Goal: Task Accomplishment & Management: Manage account settings

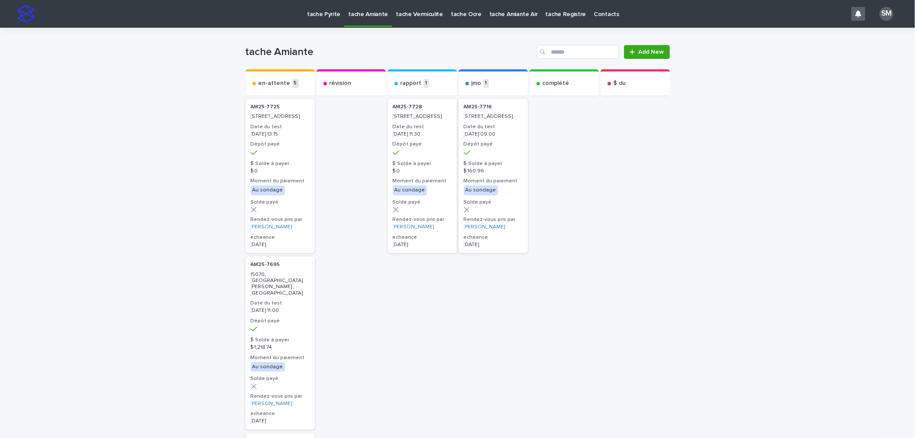
click at [329, 16] on p "tache Pyrite" at bounding box center [323, 9] width 33 height 18
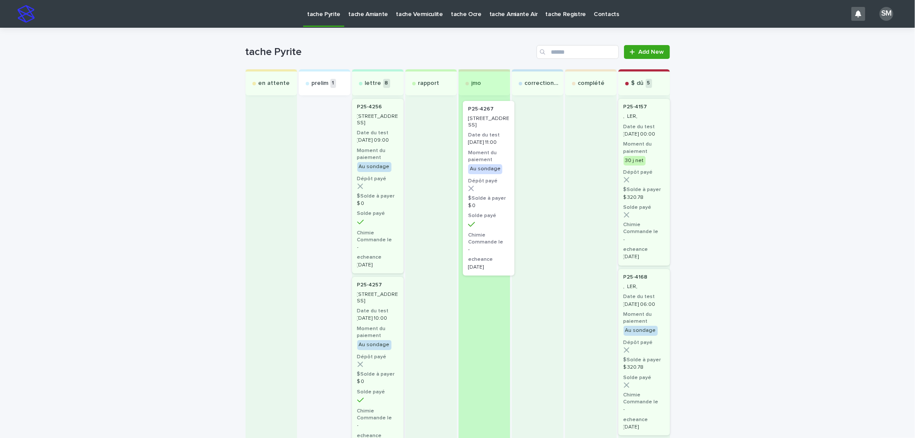
drag, startPoint x: 304, startPoint y: 140, endPoint x: 474, endPoint y: 142, distance: 170.3
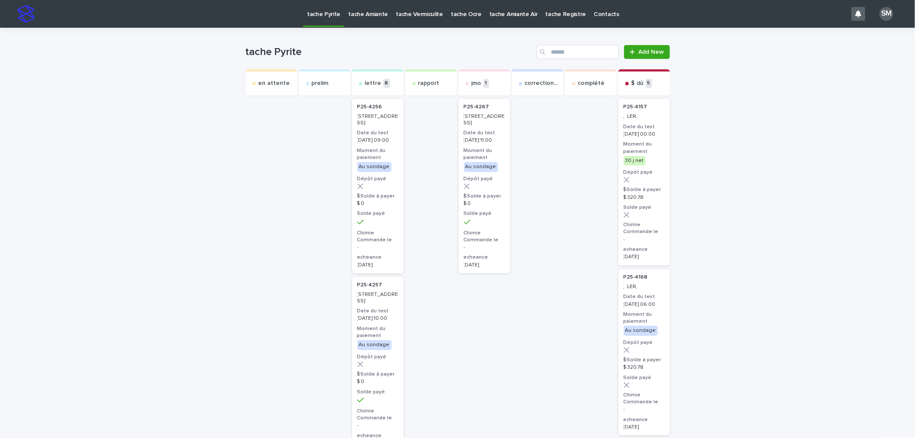
click at [464, 166] on div "Au sondage" at bounding box center [481, 167] width 34 height 10
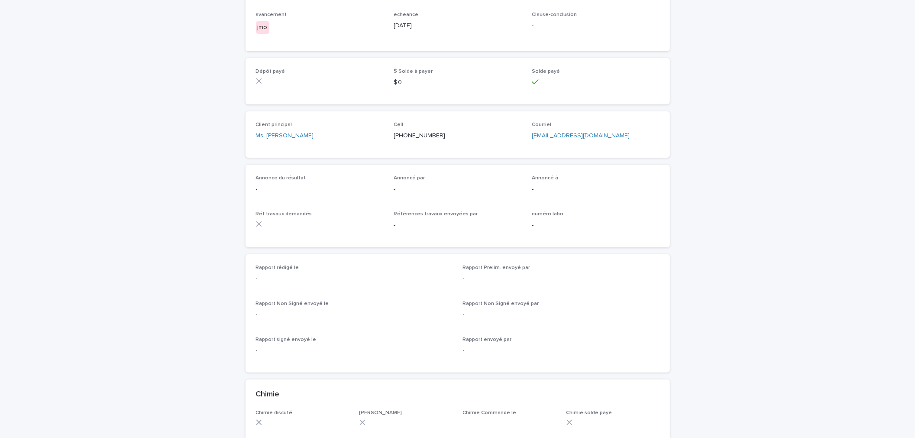
scroll to position [144, 0]
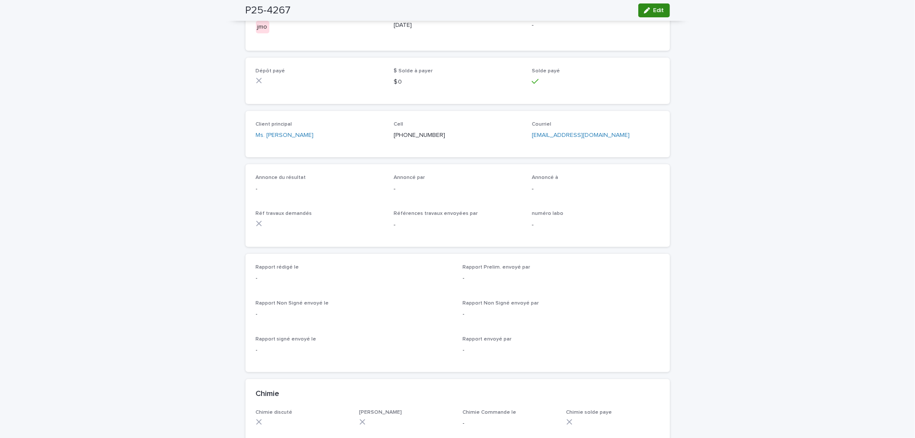
click at [654, 11] on span "Edit" at bounding box center [659, 10] width 11 height 6
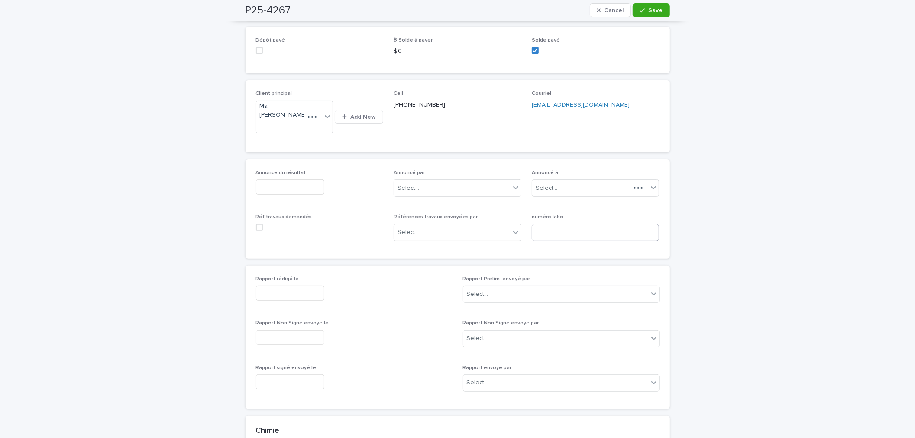
scroll to position [188, 0]
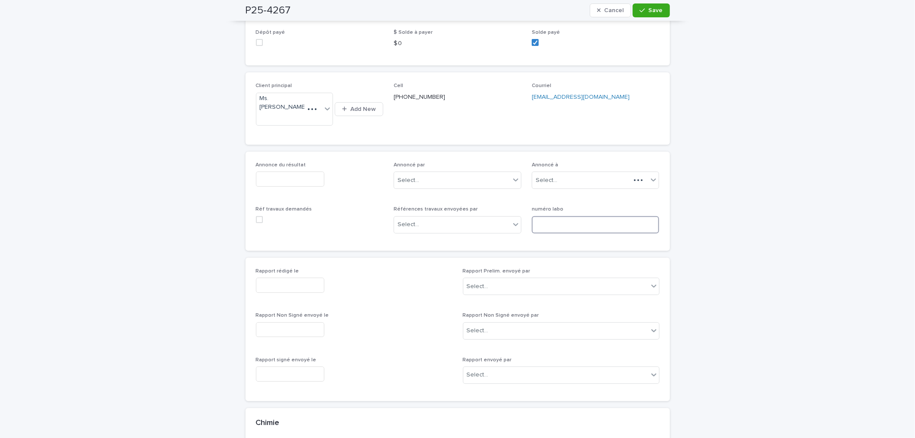
click at [576, 219] on input at bounding box center [596, 224] width 128 height 17
type input "**********"
click at [637, 16] on button "Save" at bounding box center [651, 10] width 37 height 14
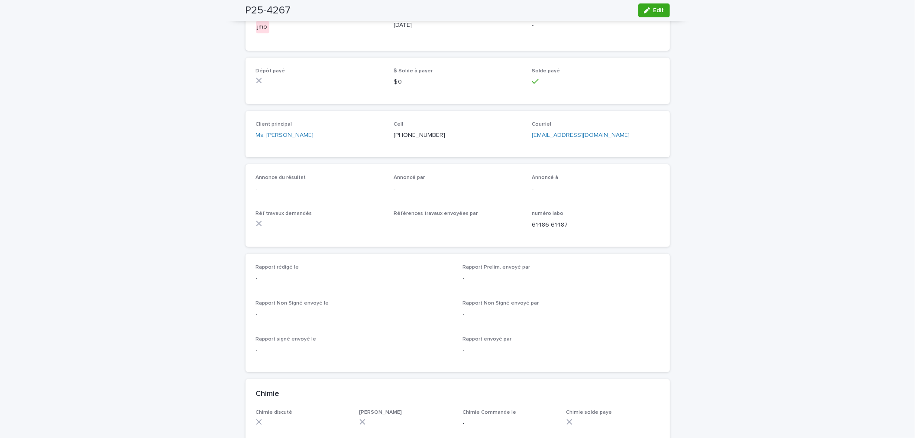
scroll to position [0, 0]
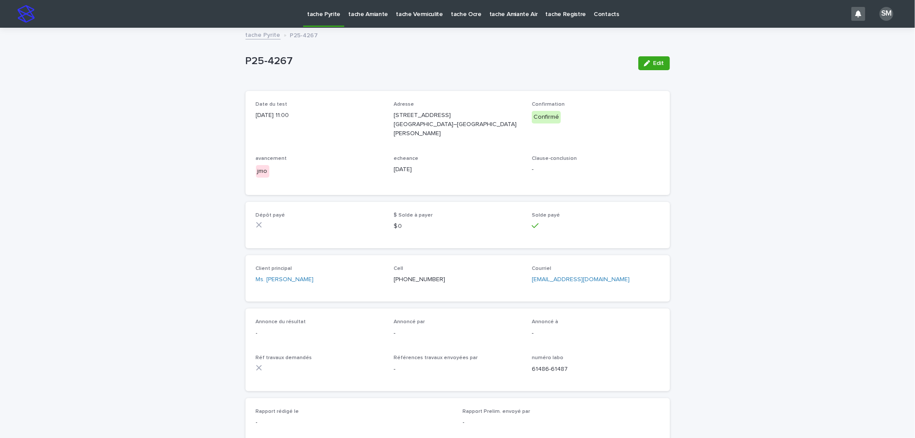
click at [254, 36] on link "tache Pyrite" at bounding box center [263, 34] width 35 height 10
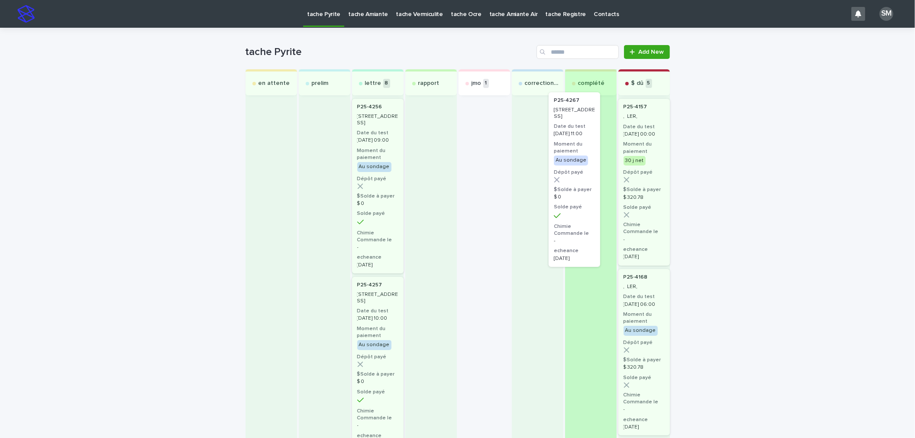
drag, startPoint x: 488, startPoint y: 112, endPoint x: 587, endPoint y: 109, distance: 98.8
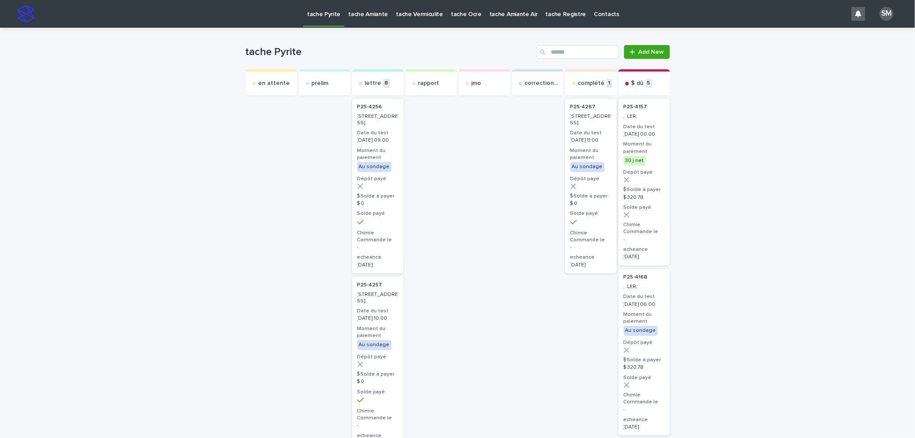
click at [588, 169] on div "Au sondage" at bounding box center [588, 167] width 34 height 10
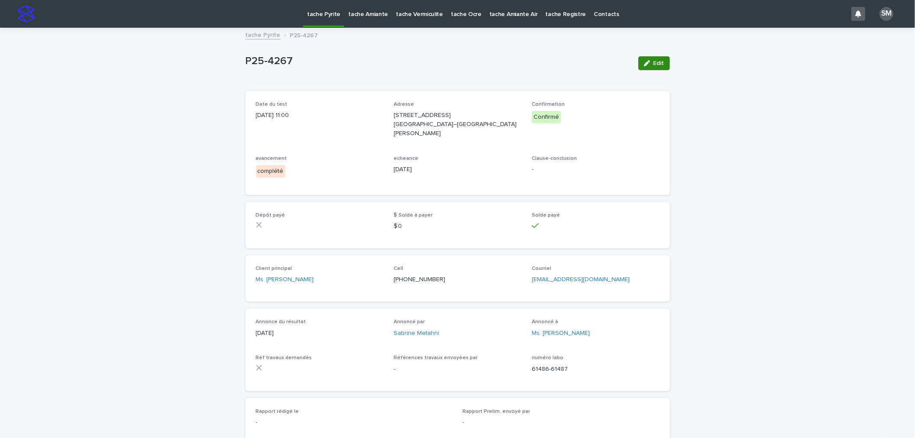
click at [649, 60] on button "Edit" at bounding box center [655, 63] width 32 height 14
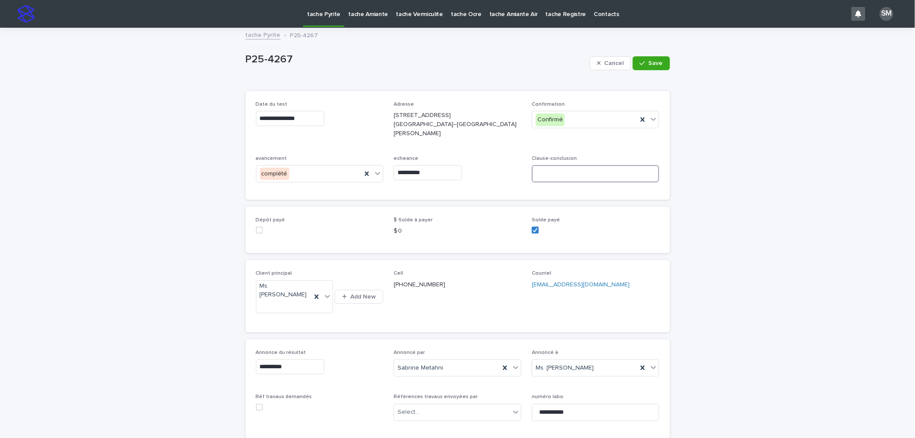
click at [548, 174] on input at bounding box center [596, 173] width 128 height 17
type input "*********"
click at [642, 59] on button "Save" at bounding box center [651, 63] width 37 height 14
